Goal: Information Seeking & Learning: Learn about a topic

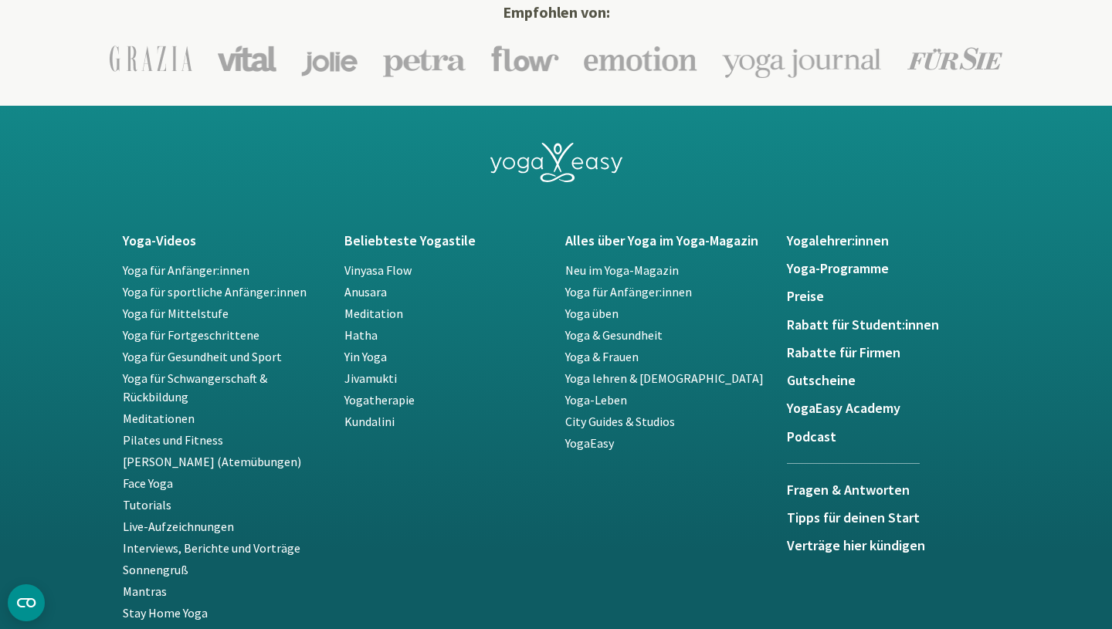
scroll to position [2737, 0]
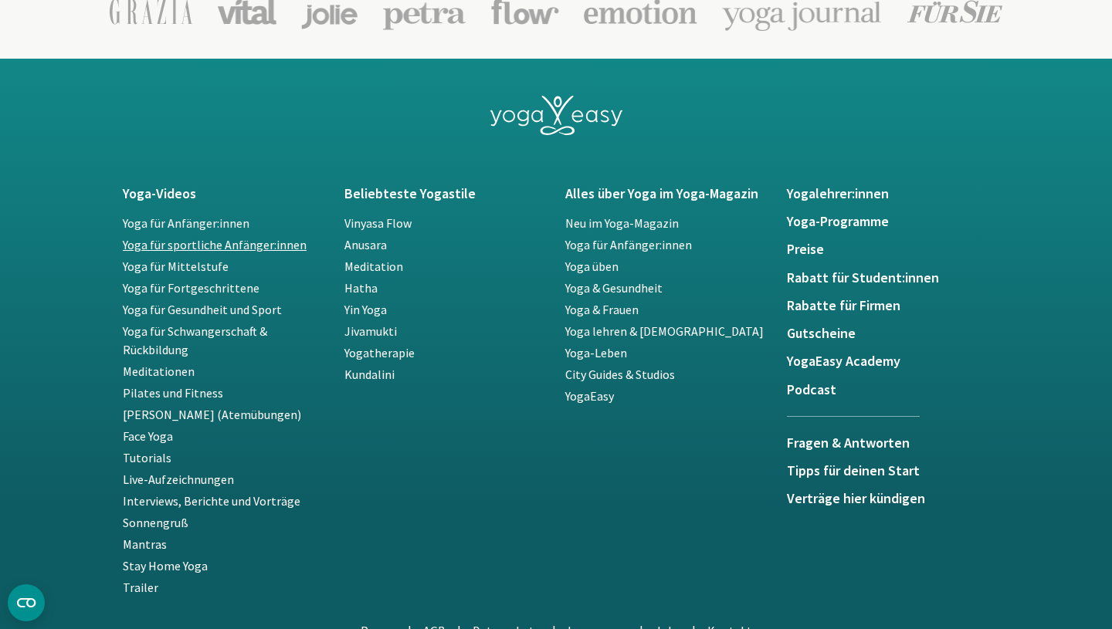
click at [183, 247] on link "Yoga für sportliche Anfänger:innen" at bounding box center [215, 244] width 184 height 15
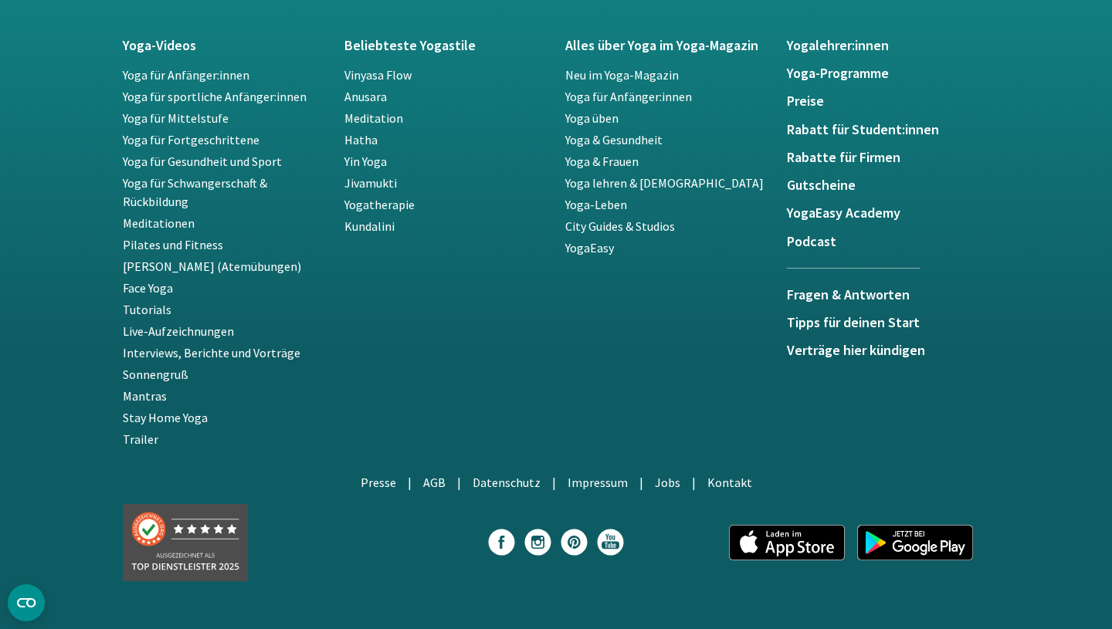
scroll to position [2879, 0]
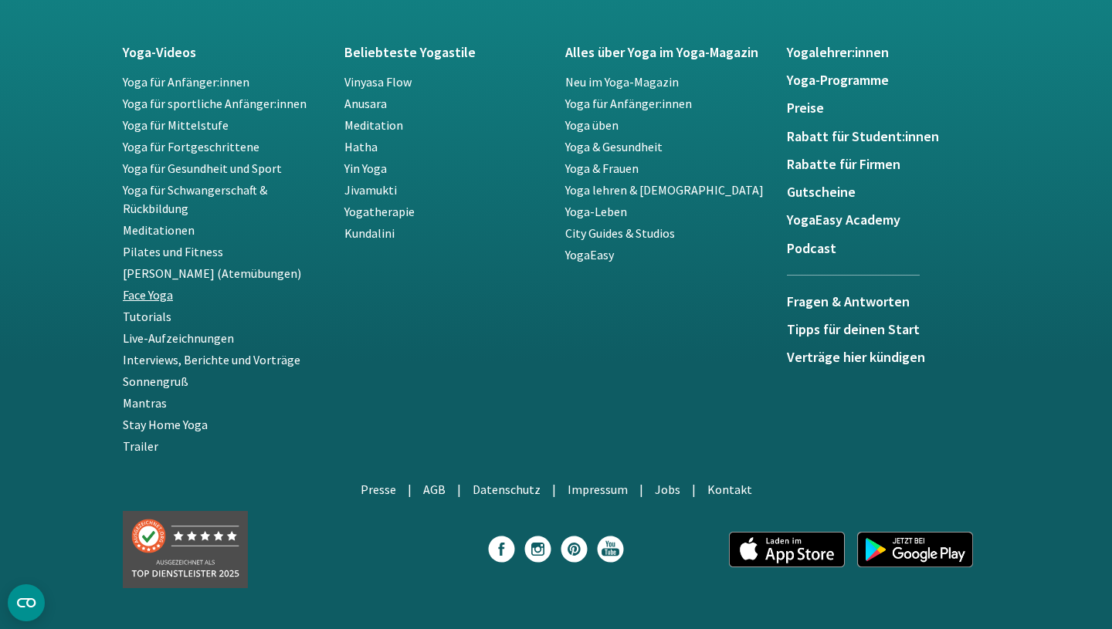
click at [151, 299] on link "Face Yoga" at bounding box center [148, 294] width 50 height 15
